Goal: Task Accomplishment & Management: Manage account settings

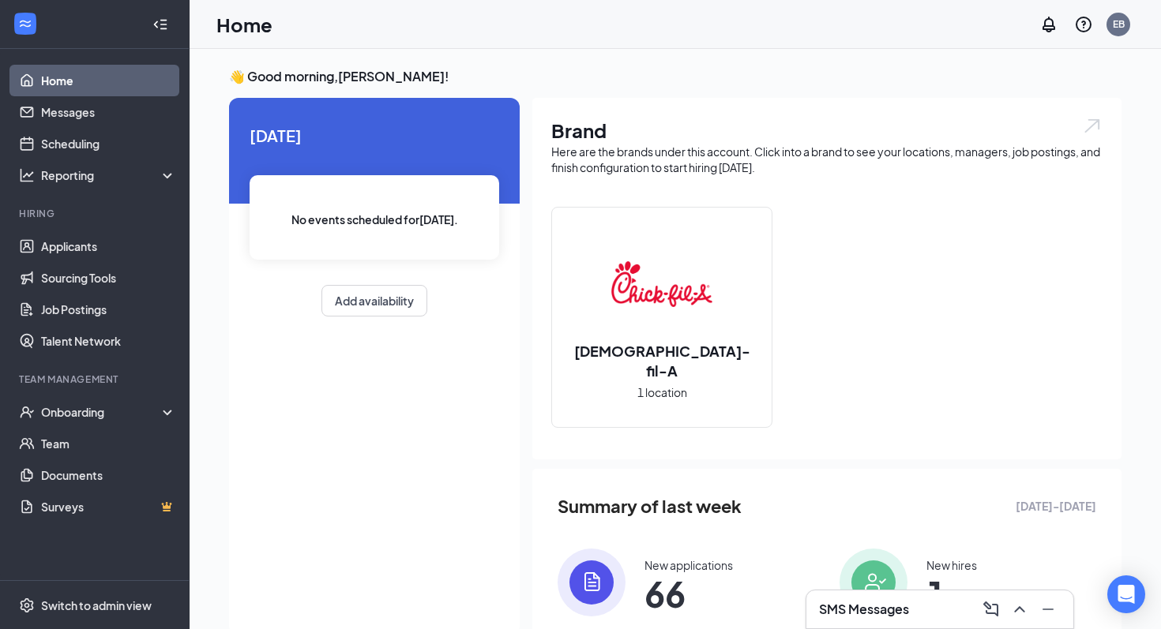
scroll to position [141, 0]
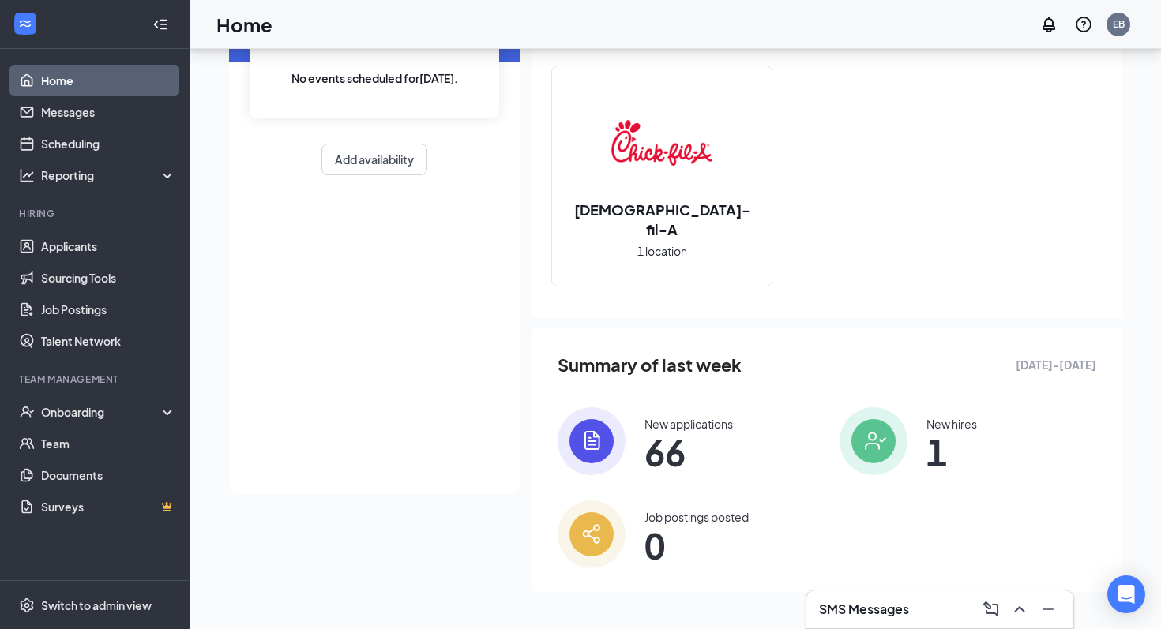
click at [962, 459] on span "1" at bounding box center [951, 452] width 51 height 28
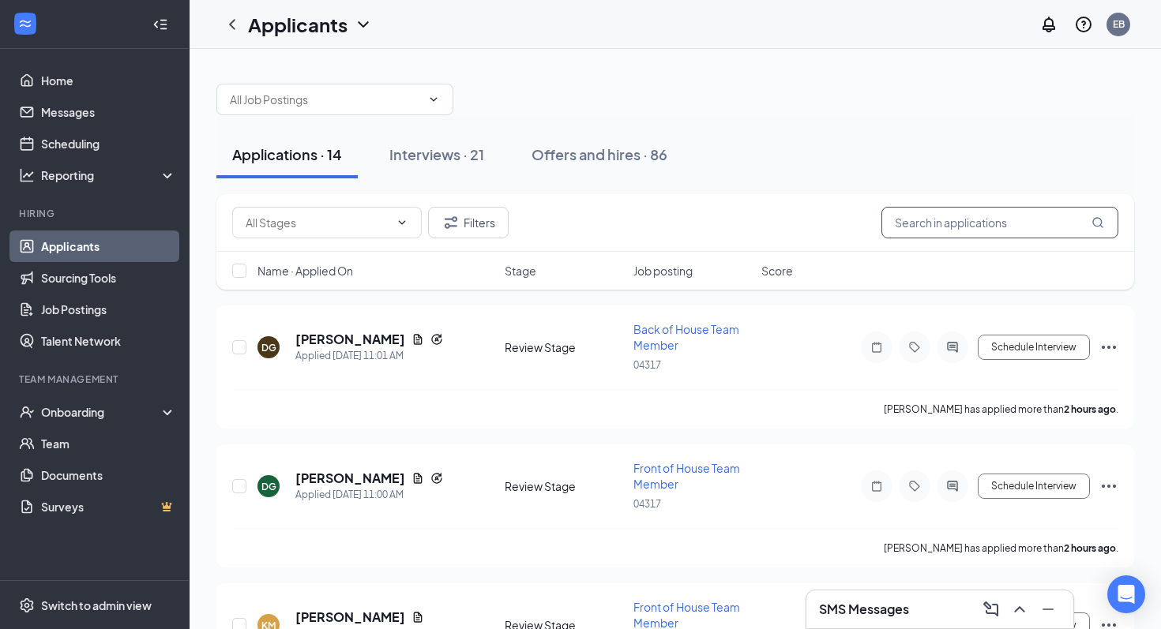
click at [964, 223] on input "text" at bounding box center [999, 223] width 237 height 32
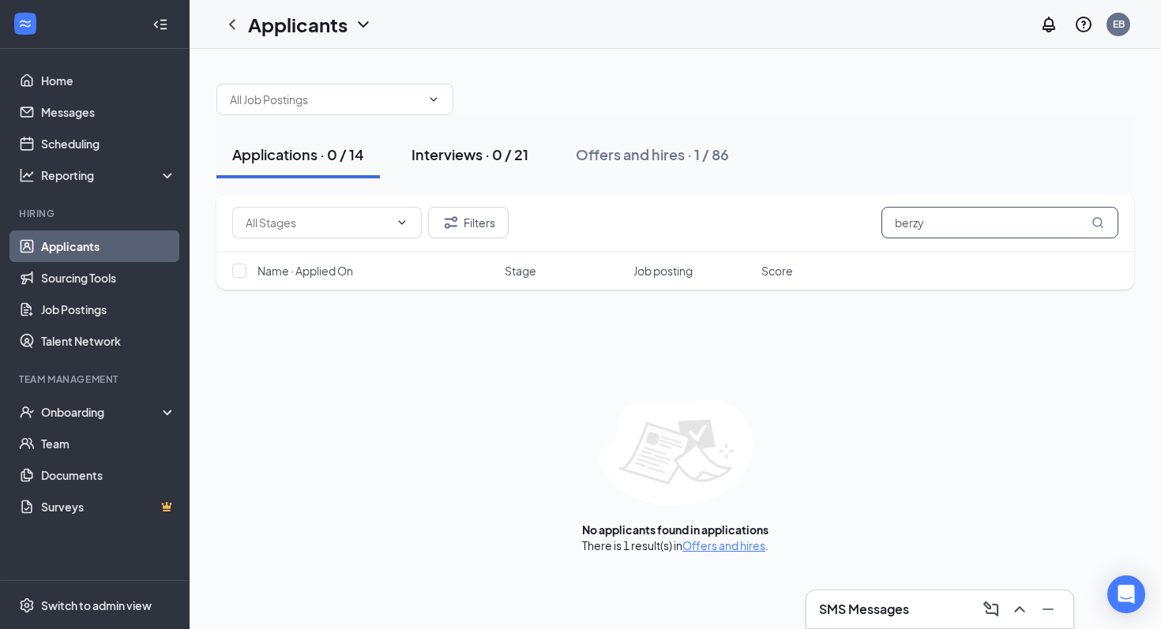
type input "berzy"
click at [473, 149] on div "Interviews · 0 / 21" at bounding box center [469, 155] width 117 height 20
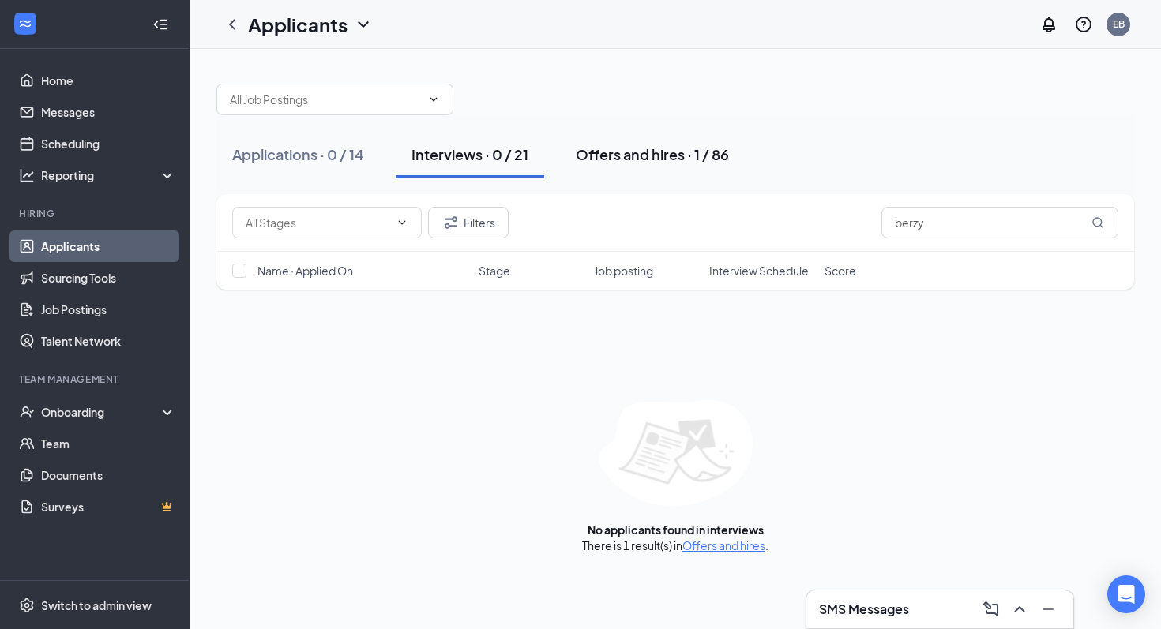
click at [665, 147] on div "Offers and hires · 1 / 86" at bounding box center [652, 155] width 153 height 20
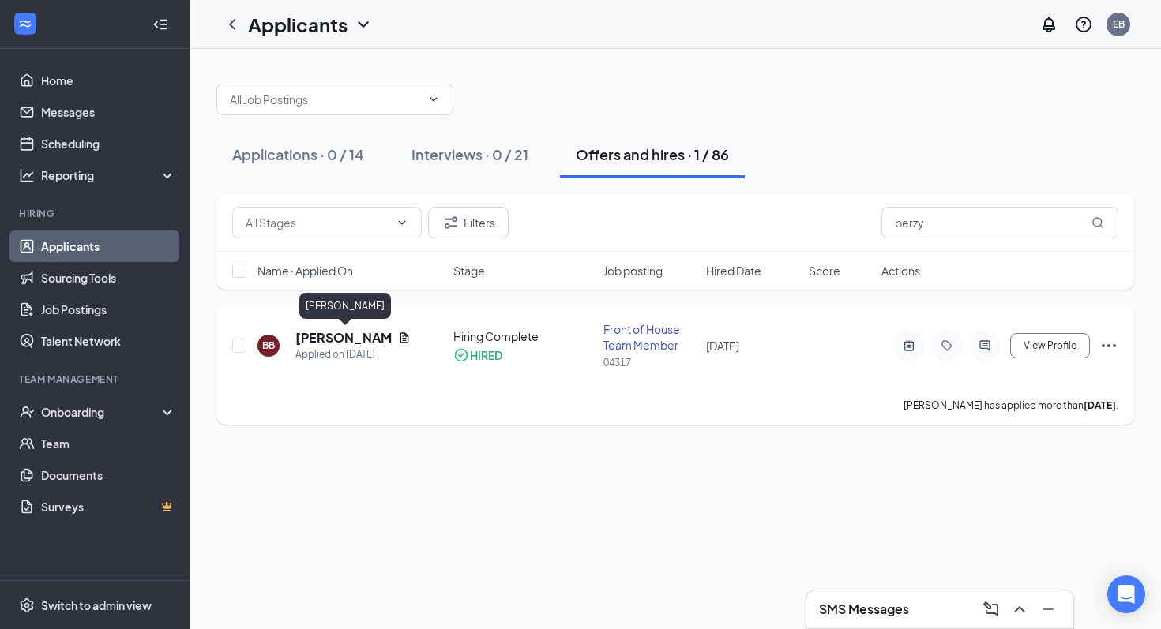
click at [332, 338] on h5 "[PERSON_NAME]" at bounding box center [343, 337] width 96 height 17
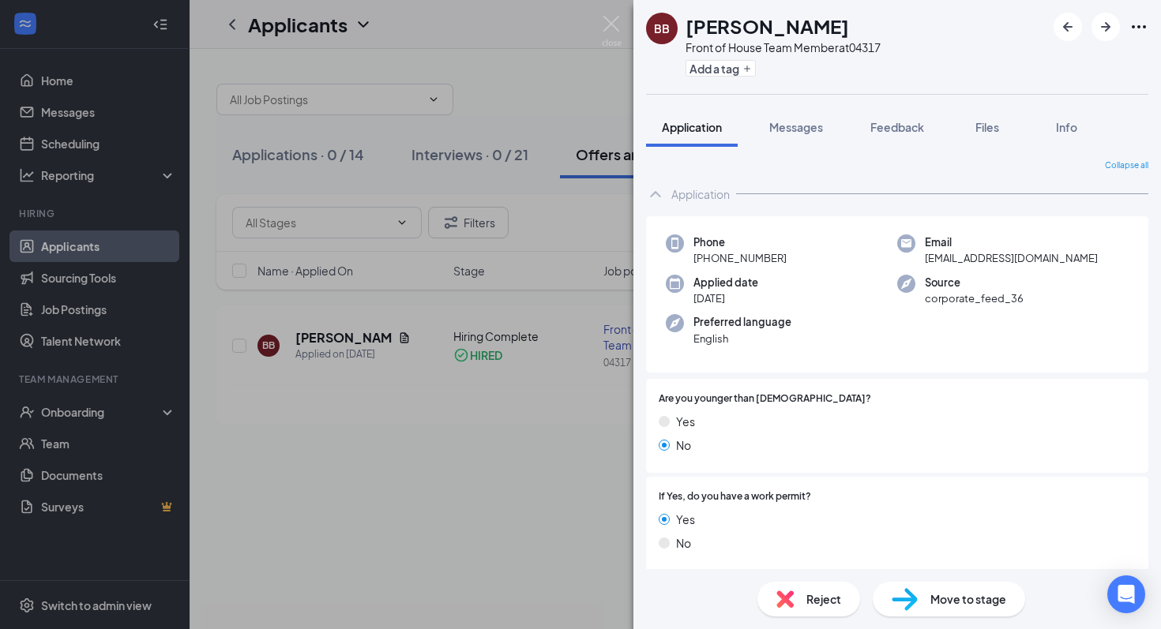
click at [615, 13] on div "BB [PERSON_NAME] Front of House Team Member at 04317 Add a tag Application Mess…" at bounding box center [580, 314] width 1161 height 629
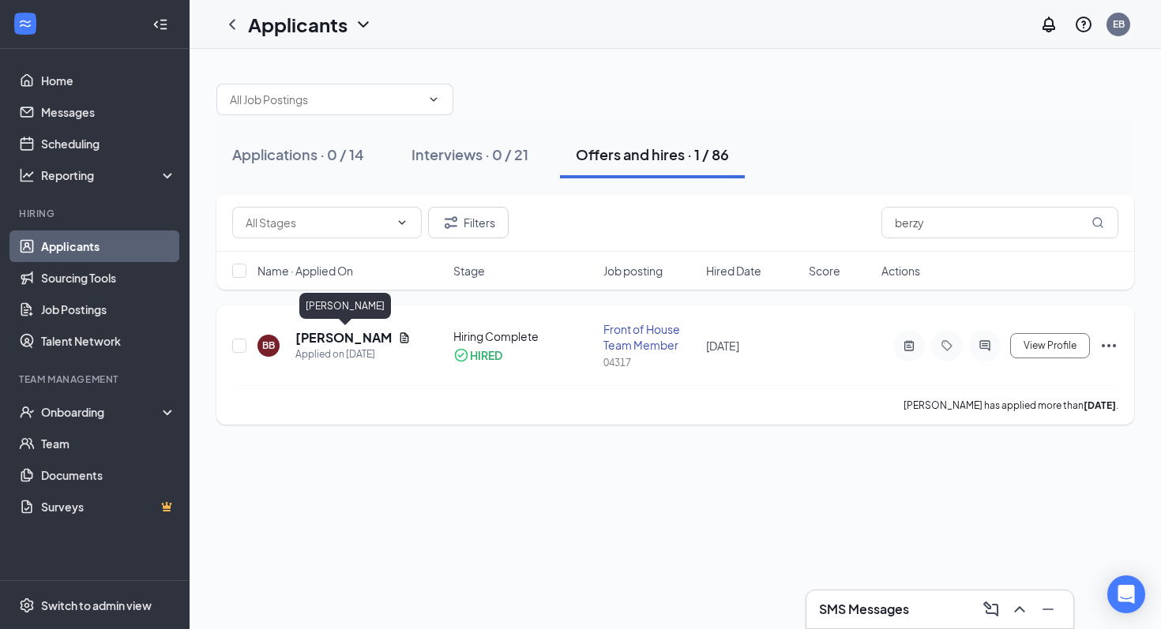
click at [319, 337] on h5 "[PERSON_NAME]" at bounding box center [343, 337] width 96 height 17
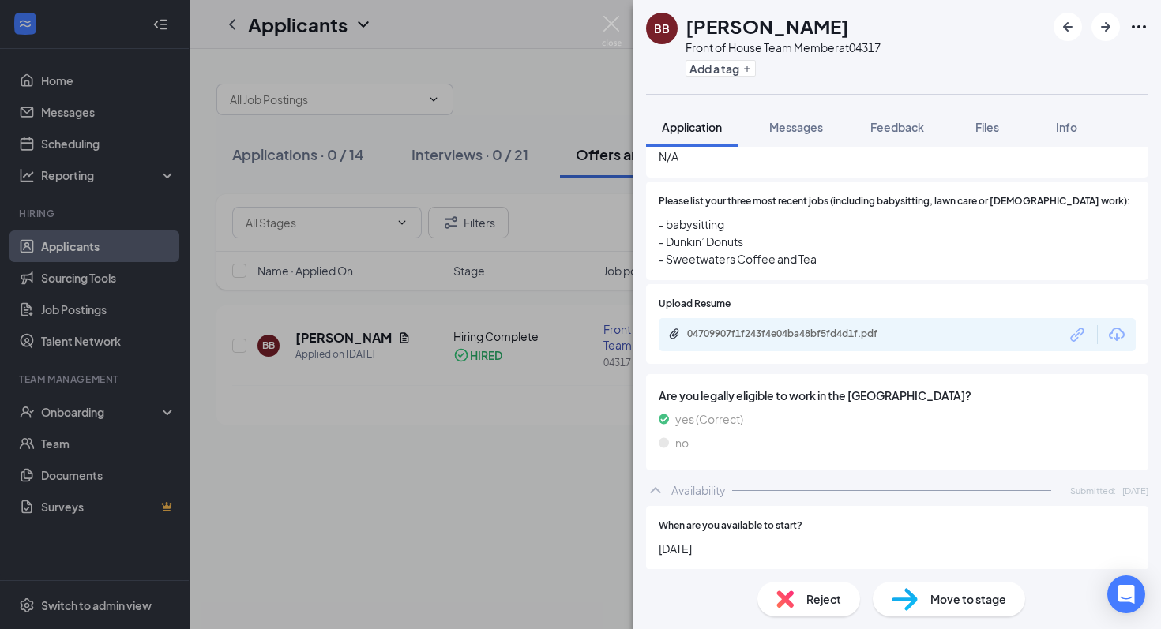
scroll to position [591, 0]
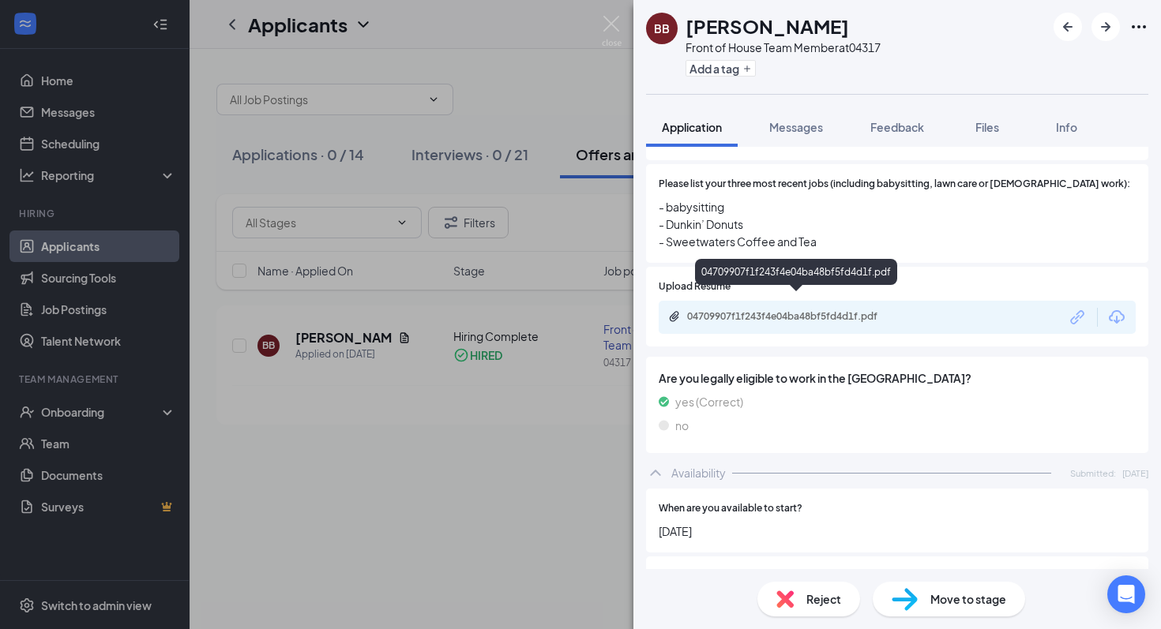
click at [790, 310] on div "04709907f1f243f4e04ba48bf5fd4d1f.pdf" at bounding box center [797, 316] width 221 height 13
